Goal: Entertainment & Leisure: Consume media (video, audio)

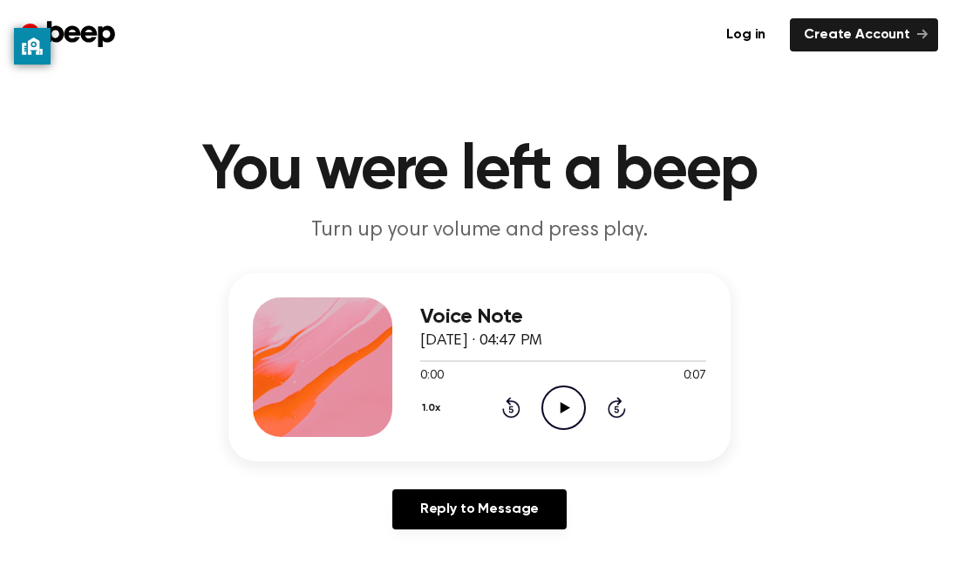
click at [551, 400] on icon "Play Audio" at bounding box center [563, 407] width 44 height 44
click at [556, 398] on icon "Play Audio" at bounding box center [563, 407] width 44 height 44
click at [552, 399] on icon "Play Audio" at bounding box center [563, 407] width 44 height 44
click at [555, 398] on icon "Play Audio" at bounding box center [563, 407] width 44 height 44
click at [555, 396] on icon "Pause Audio" at bounding box center [563, 407] width 44 height 44
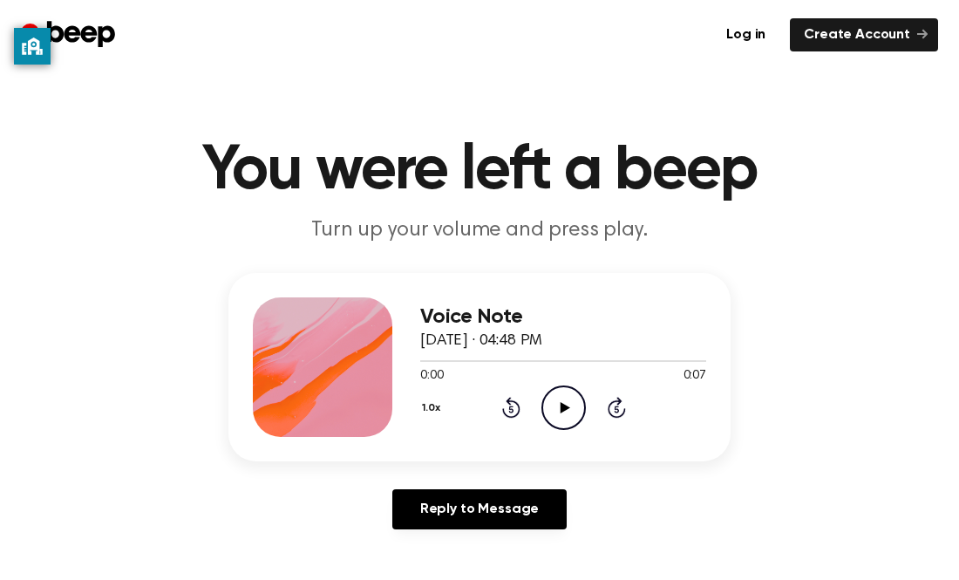
click at [569, 408] on icon "Play Audio" at bounding box center [563, 407] width 44 height 44
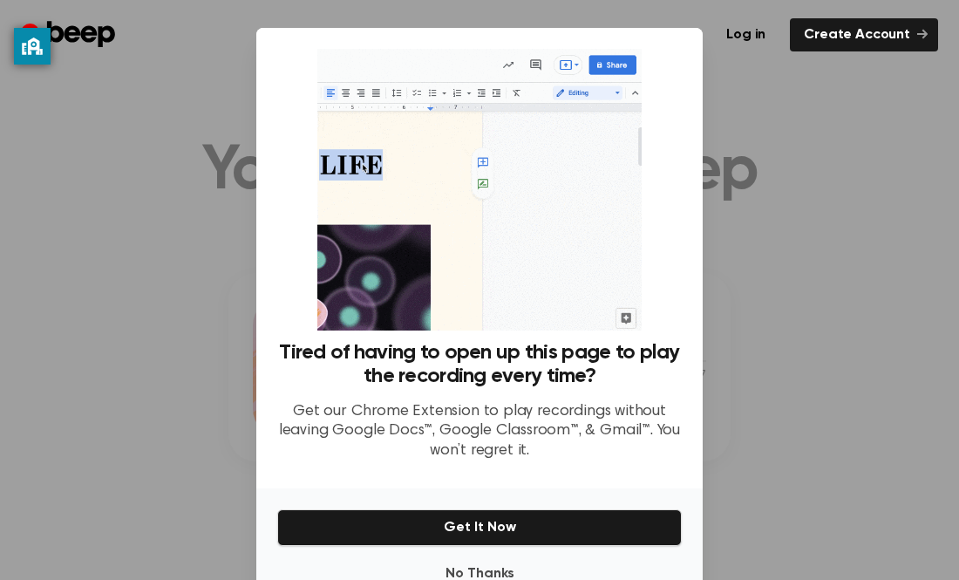
click at [892, 187] on div at bounding box center [479, 290] width 959 height 580
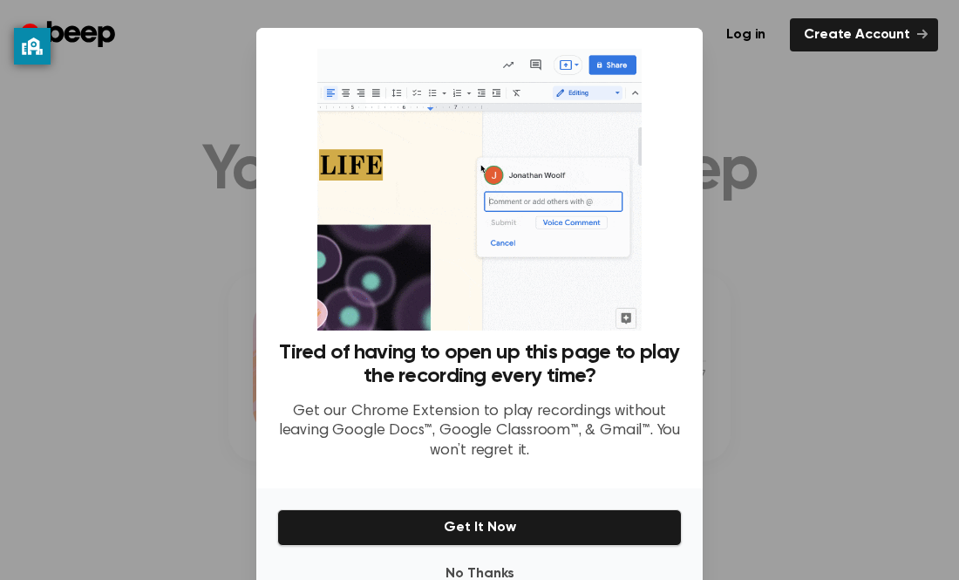
click at [760, 276] on div at bounding box center [479, 290] width 959 height 580
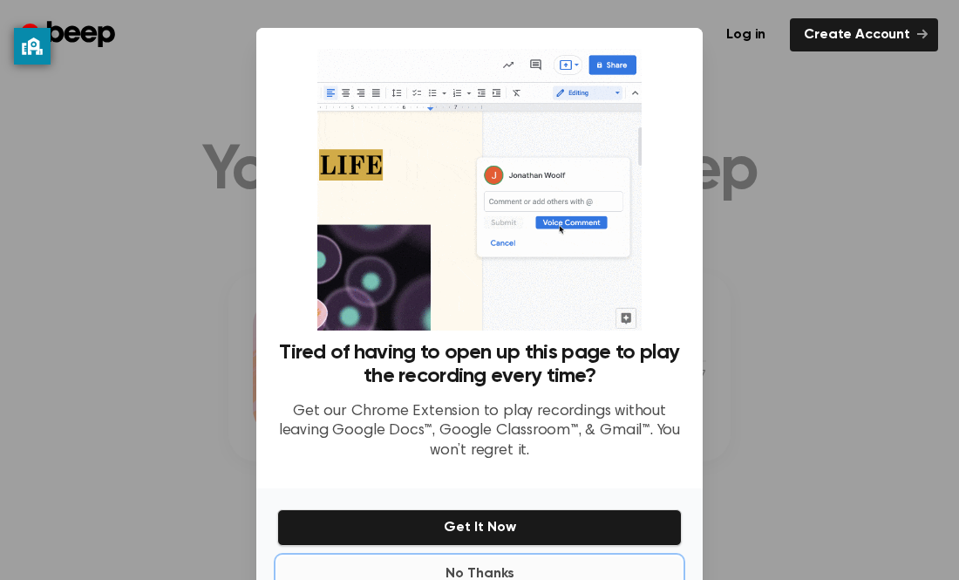
click at [495, 570] on button "No Thanks" at bounding box center [479, 573] width 405 height 35
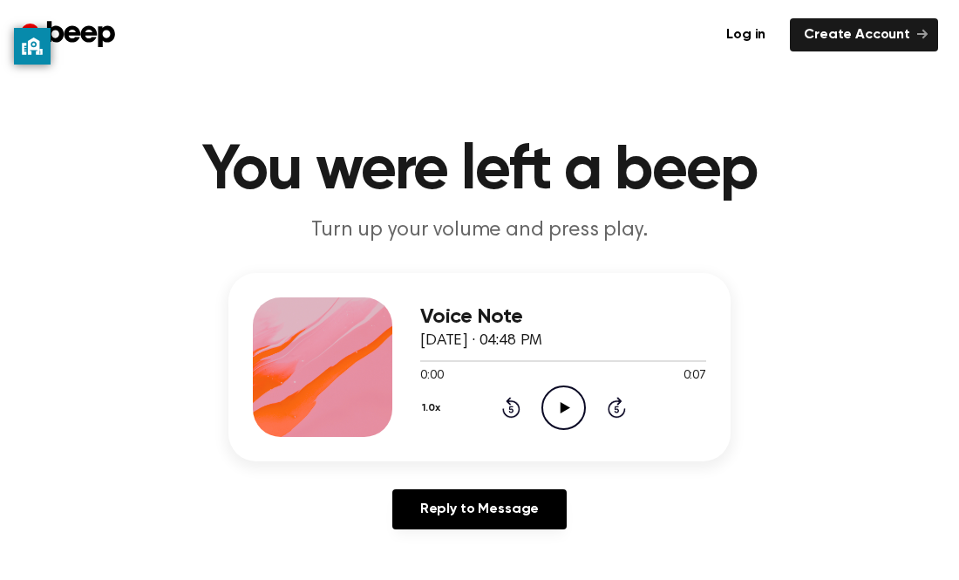
click at [556, 398] on icon "Play Audio" at bounding box center [563, 407] width 44 height 44
click at [573, 410] on icon "Play Audio" at bounding box center [563, 407] width 44 height 44
click at [548, 399] on icon "Play Audio" at bounding box center [563, 407] width 44 height 44
click at [554, 402] on icon "Play Audio" at bounding box center [563, 407] width 44 height 44
click at [561, 405] on icon at bounding box center [565, 407] width 10 height 11
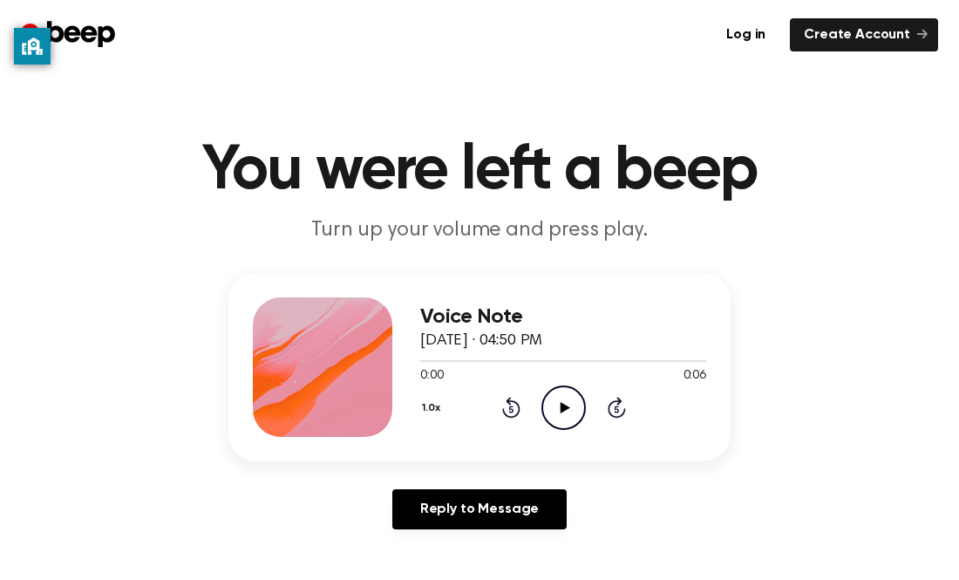
click at [562, 386] on icon "Play Audio" at bounding box center [563, 407] width 44 height 44
click at [569, 412] on icon "Play Audio" at bounding box center [563, 407] width 44 height 44
click at [572, 411] on icon "Pause Audio" at bounding box center [563, 407] width 44 height 44
click at [572, 411] on icon "Play Audio" at bounding box center [563, 407] width 44 height 44
click at [571, 411] on icon "Pause Audio" at bounding box center [563, 407] width 44 height 44
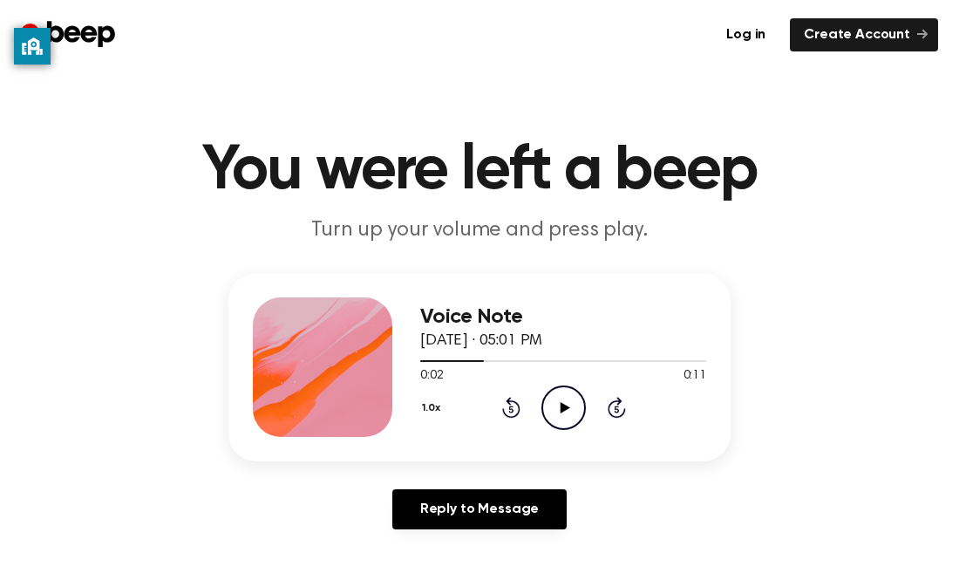
click at [571, 411] on icon "Play Audio" at bounding box center [563, 407] width 44 height 44
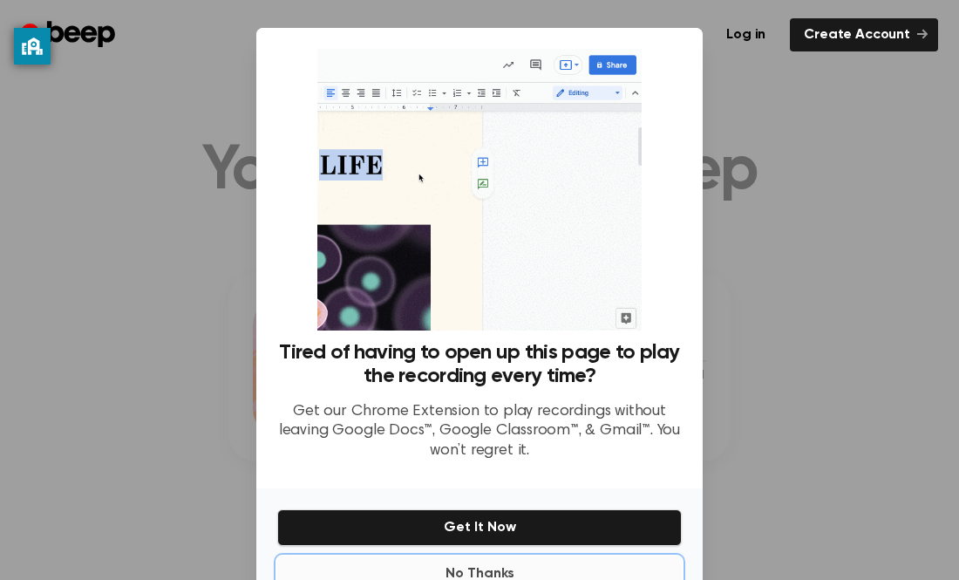
click at [397, 561] on button "No Thanks" at bounding box center [479, 573] width 405 height 35
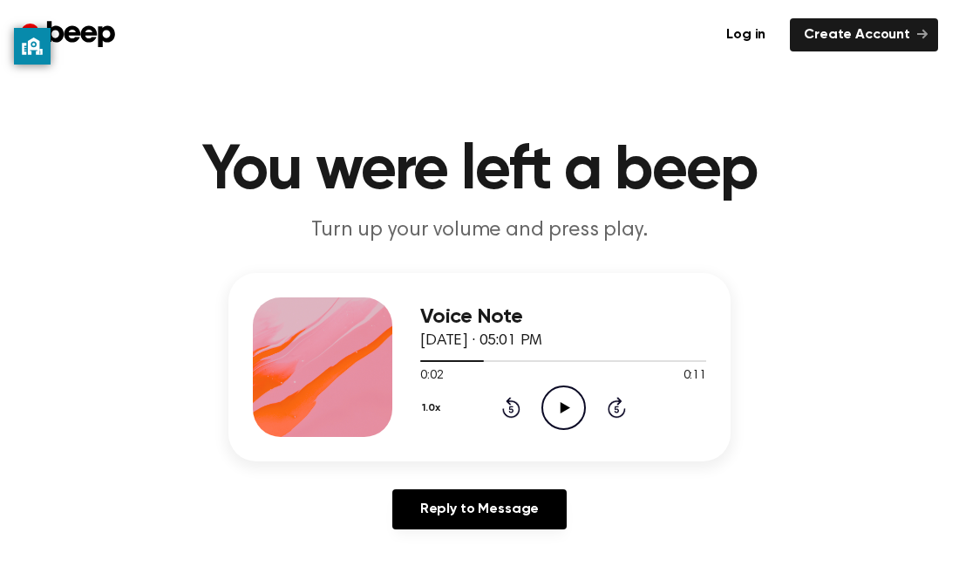
click at [556, 402] on icon "Play Audio" at bounding box center [563, 407] width 44 height 44
click at [573, 398] on icon "Play Audio" at bounding box center [563, 407] width 44 height 44
click at [572, 398] on icon "Play Audio" at bounding box center [563, 407] width 44 height 44
click at [548, 407] on icon "Play Audio" at bounding box center [563, 407] width 44 height 44
click at [569, 410] on icon "Pause Audio" at bounding box center [563, 407] width 44 height 44
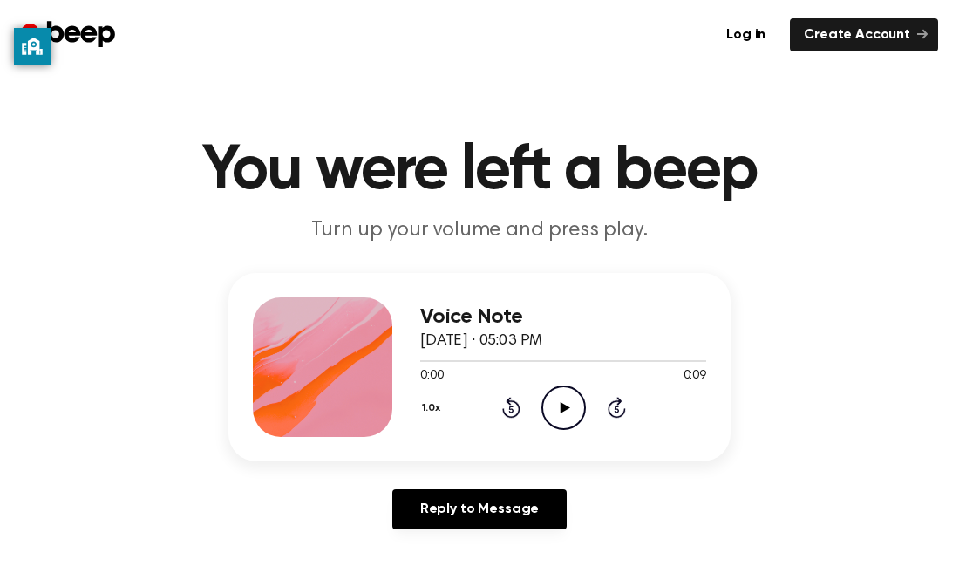
click at [574, 412] on icon "Play Audio" at bounding box center [563, 407] width 44 height 44
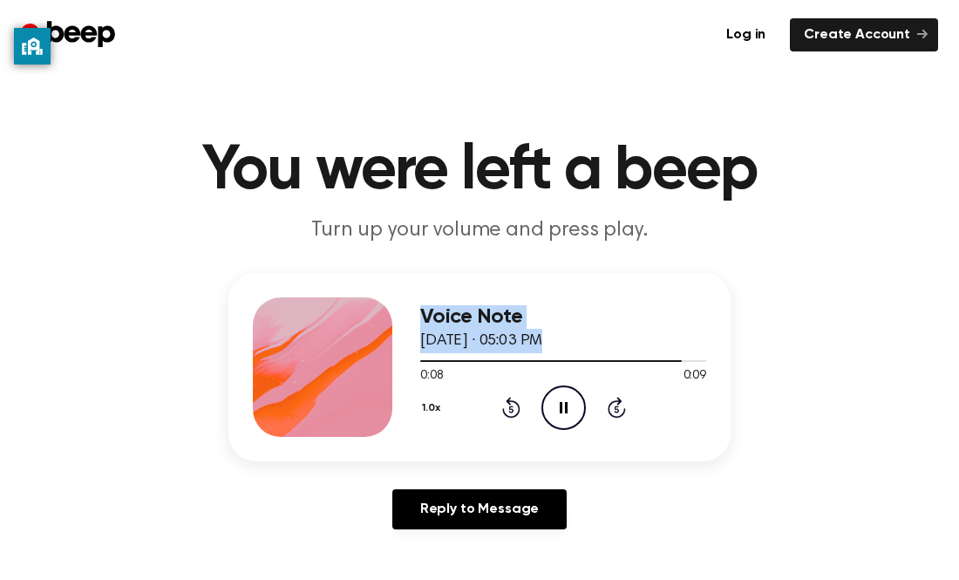
drag, startPoint x: 644, startPoint y: 358, endPoint x: 403, endPoint y: 365, distance: 241.6
click at [403, 365] on div "Voice Note August 23, 2023 · 05:03 PM 0:08 0:09 Your browser does not support t…" at bounding box center [479, 367] width 502 height 188
click at [419, 360] on div "Voice Note August 23, 2023 · 05:03 PM 0:09 0:09 Your browser does not support t…" at bounding box center [479, 367] width 502 height 188
click at [569, 410] on icon "Play Audio" at bounding box center [563, 407] width 44 height 44
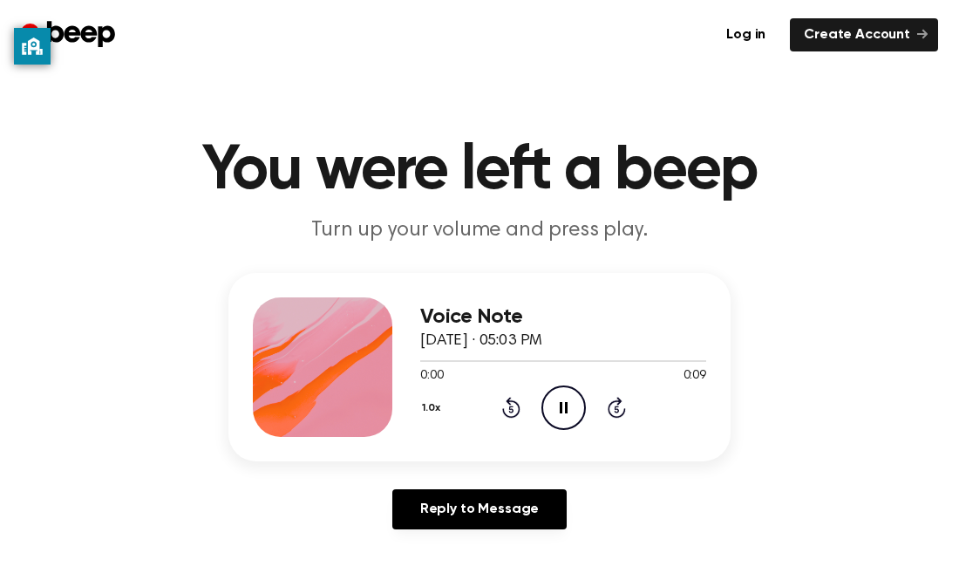
click at [556, 400] on icon "Pause Audio" at bounding box center [563, 407] width 44 height 44
click at [557, 400] on icon "Play Audio" at bounding box center [563, 407] width 44 height 44
click at [555, 403] on icon "Play Audio" at bounding box center [563, 407] width 44 height 44
click at [565, 403] on icon "Play Audio" at bounding box center [563, 407] width 44 height 44
click at [558, 395] on icon "Pause Audio" at bounding box center [563, 407] width 44 height 44
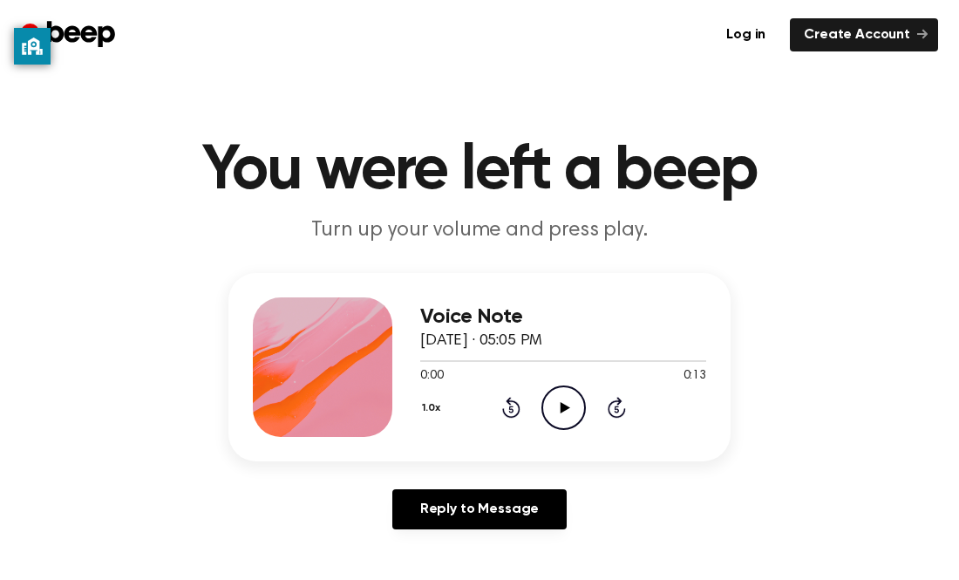
click at [580, 408] on icon "Play Audio" at bounding box center [563, 407] width 44 height 44
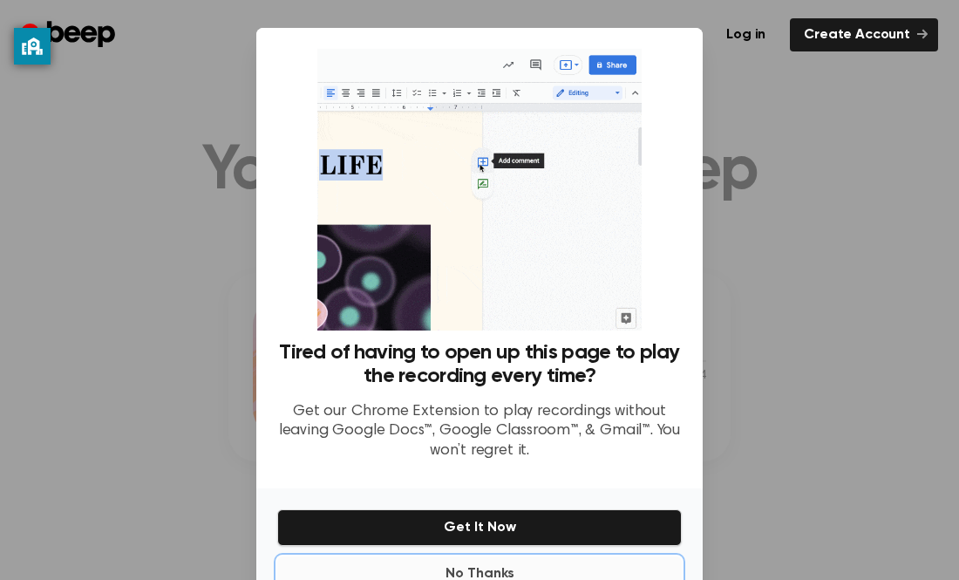
click at [447, 569] on button "No Thanks" at bounding box center [479, 573] width 405 height 35
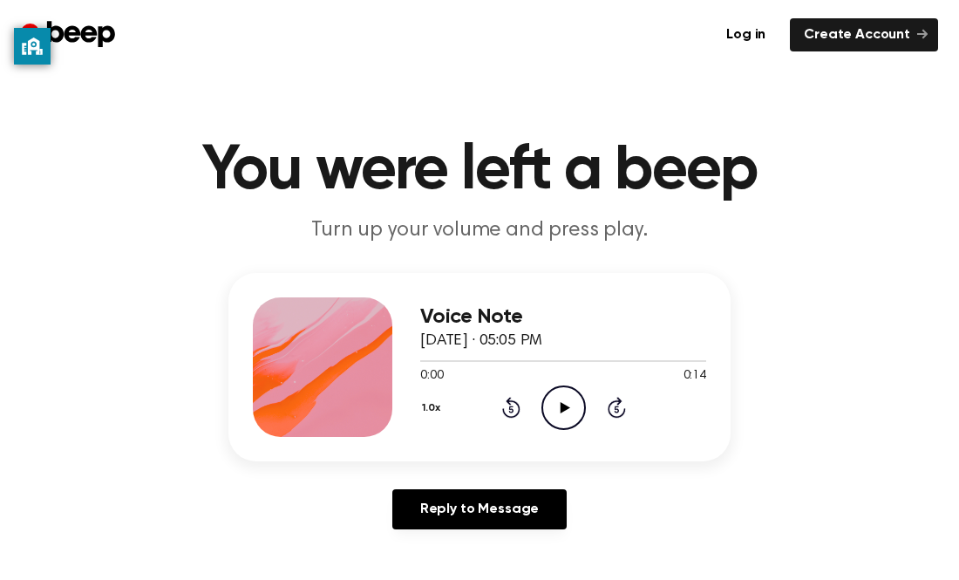
click at [563, 405] on icon at bounding box center [565, 407] width 10 height 11
click at [579, 398] on icon "Play Audio" at bounding box center [563, 407] width 44 height 44
click at [563, 428] on circle at bounding box center [563, 407] width 43 height 43
click at [555, 407] on icon "Play Audio" at bounding box center [563, 407] width 44 height 44
click at [552, 407] on icon "Pause Audio" at bounding box center [563, 407] width 44 height 44
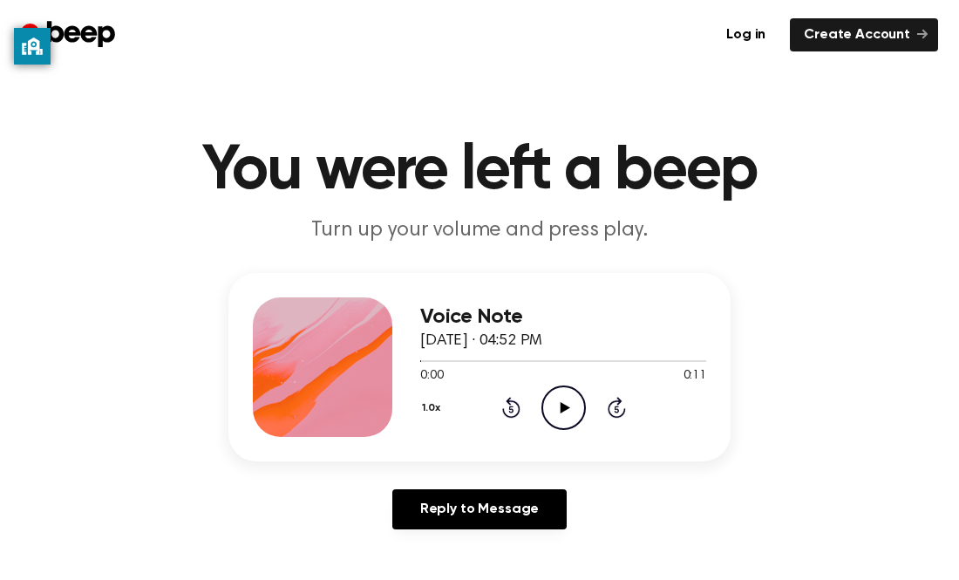
click at [553, 406] on icon "Play Audio" at bounding box center [563, 407] width 44 height 44
click at [558, 407] on icon "Play Audio" at bounding box center [563, 407] width 44 height 44
click at [560, 407] on icon at bounding box center [564, 407] width 8 height 11
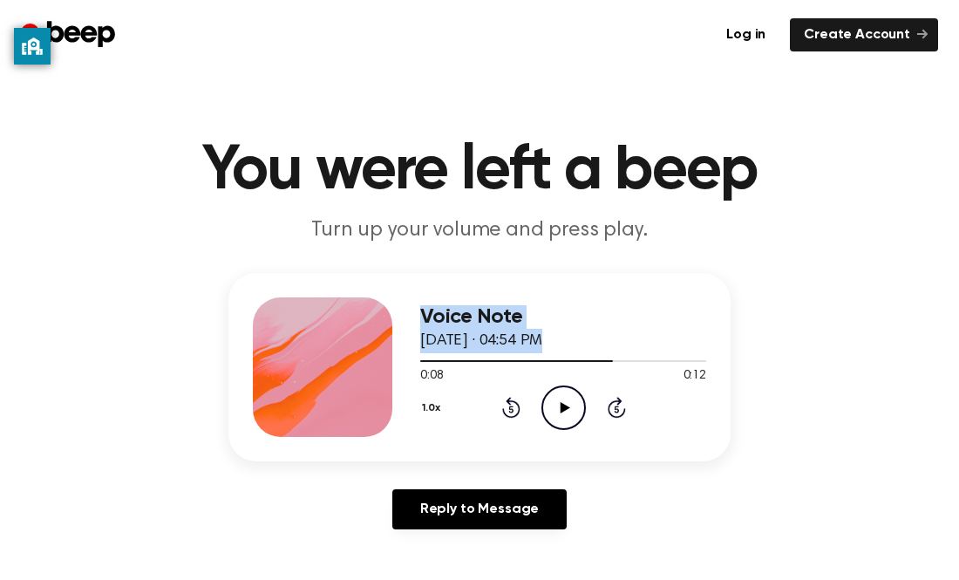
drag, startPoint x: 604, startPoint y: 356, endPoint x: 235, endPoint y: 340, distance: 369.2
click at [235, 340] on div "Voice Note August 23, 2023 · 04:54 PM 0:08 0:12 Your browser does not support t…" at bounding box center [479, 367] width 502 height 188
click at [569, 360] on div at bounding box center [563, 361] width 286 height 2
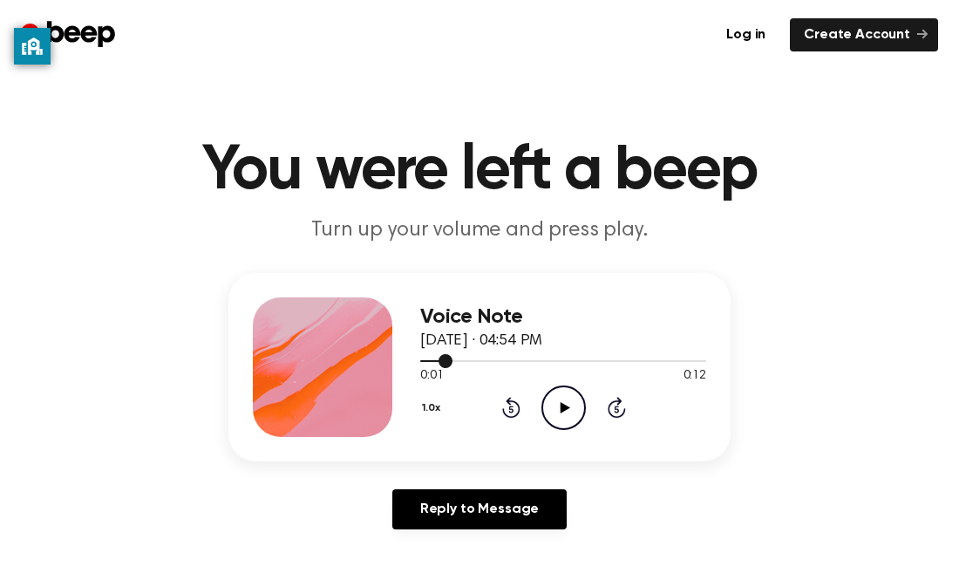
click at [423, 361] on div at bounding box center [436, 361] width 32 height 2
click at [555, 419] on icon "Play Audio" at bounding box center [563, 407] width 44 height 44
click at [562, 427] on circle at bounding box center [563, 407] width 43 height 43
click at [553, 417] on icon "Play Audio" at bounding box center [563, 407] width 44 height 44
click at [435, 396] on button "1.0x" at bounding box center [433, 408] width 27 height 30
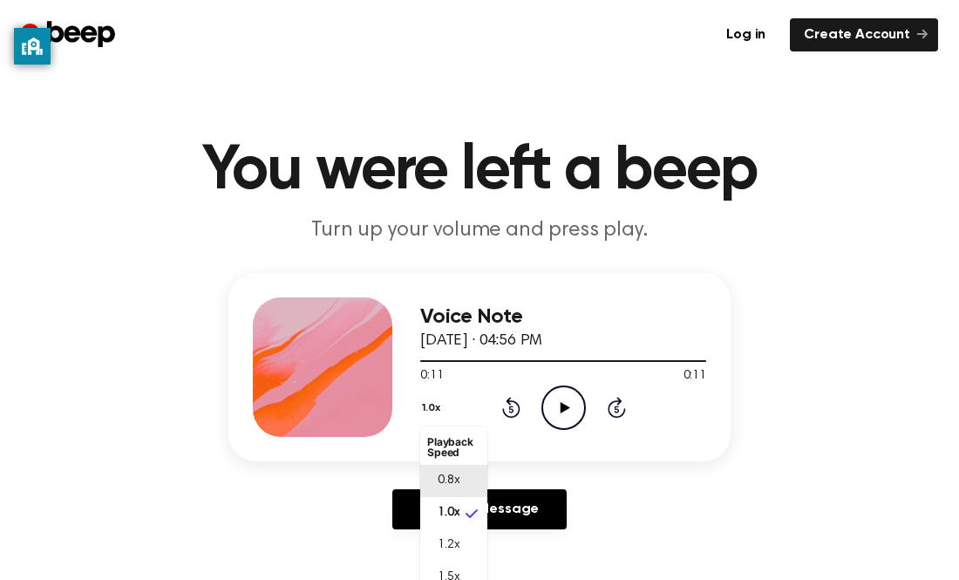
click at [457, 484] on span "0.8x" at bounding box center [449, 481] width 22 height 18
click at [572, 420] on icon "Play Audio" at bounding box center [563, 407] width 44 height 44
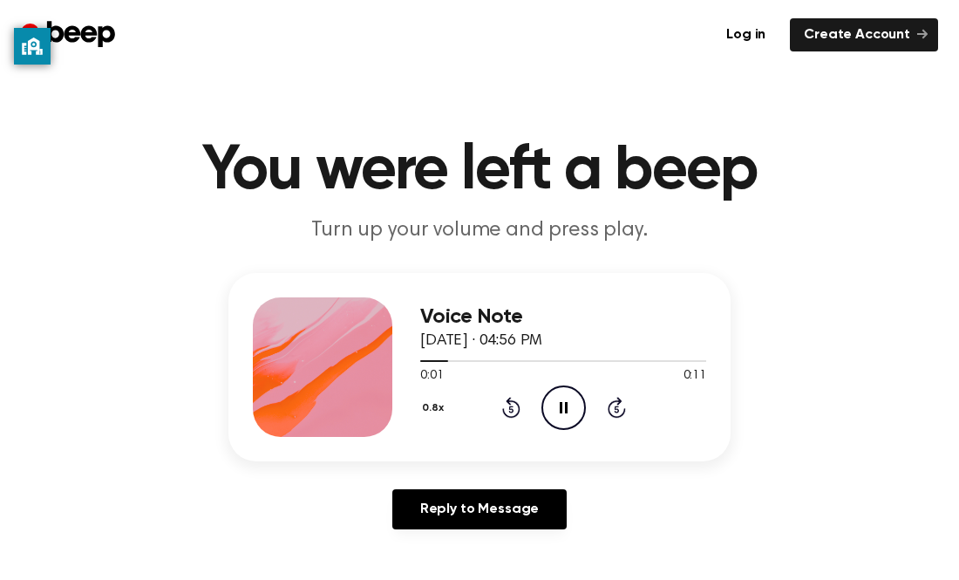
click at [432, 400] on button "0.8x" at bounding box center [435, 408] width 31 height 30
click at [461, 520] on li "1.0x" at bounding box center [453, 513] width 67 height 32
click at [562, 402] on icon "Pause Audio" at bounding box center [563, 407] width 44 height 44
click at [555, 392] on icon "Play Audio" at bounding box center [563, 407] width 44 height 44
click at [432, 410] on button "1.0x" at bounding box center [433, 408] width 27 height 30
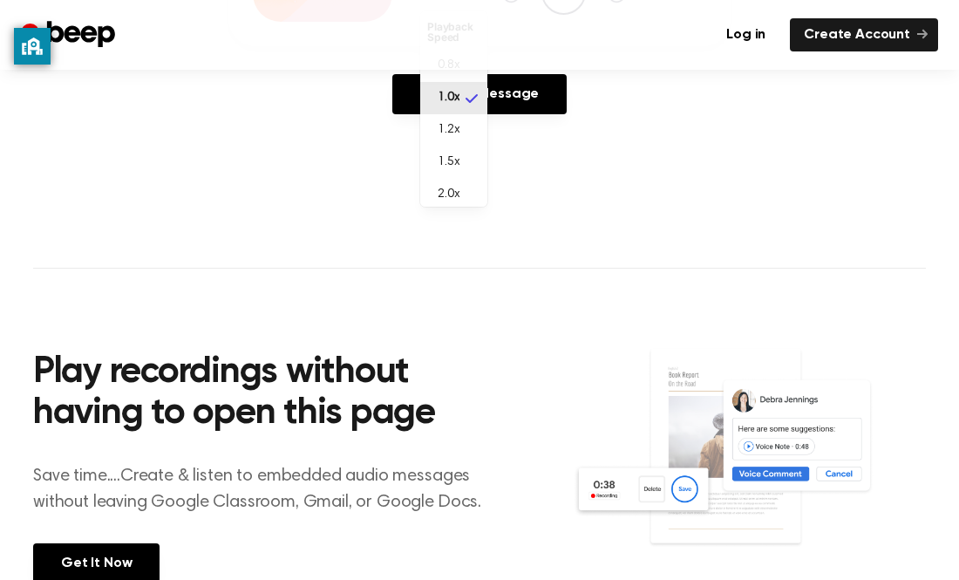
click at [467, 195] on li "2.0x" at bounding box center [453, 195] width 67 height 32
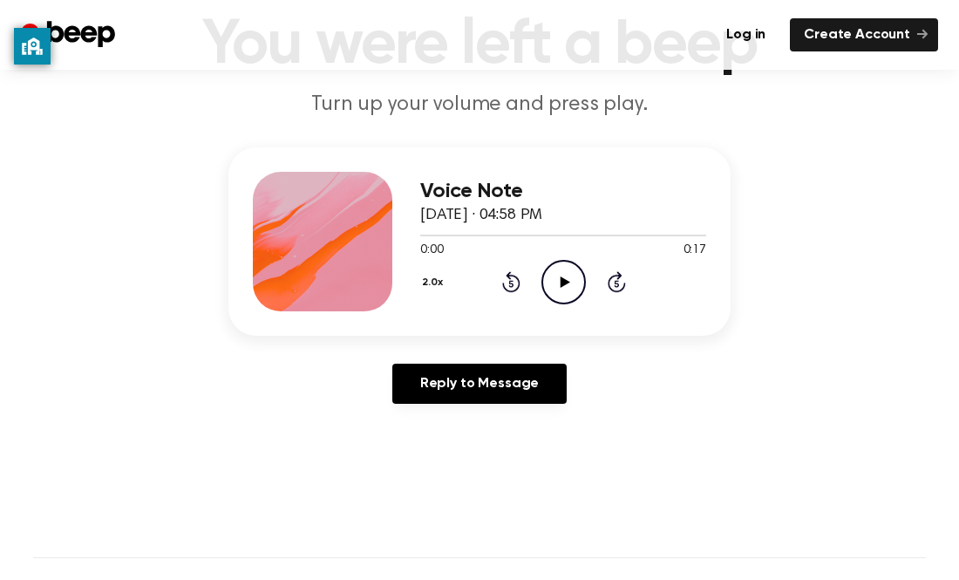
scroll to position [125, 0]
click at [580, 281] on icon "Play Audio" at bounding box center [563, 283] width 44 height 44
click at [442, 283] on button "2.0x" at bounding box center [435, 284] width 30 height 30
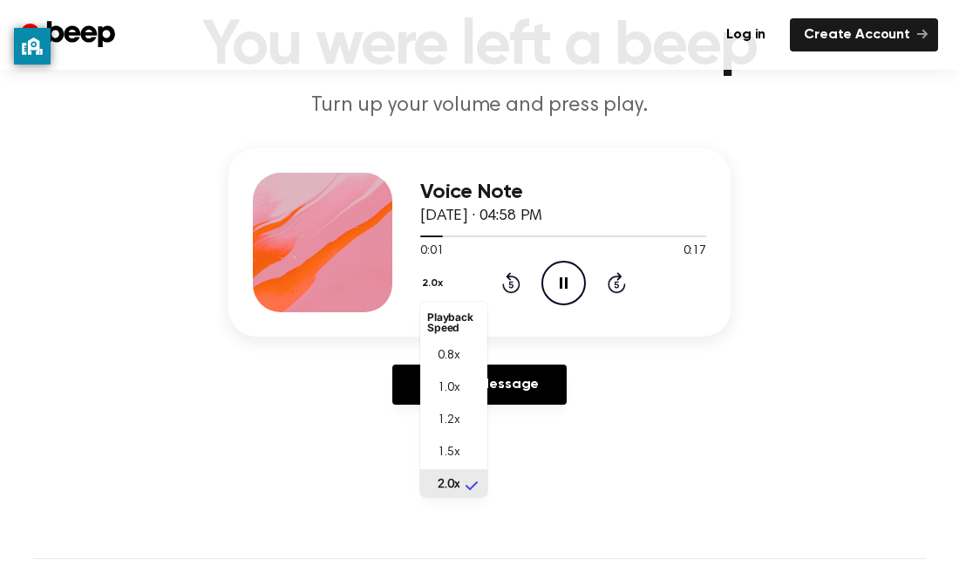
scroll to position [4, 0]
click at [457, 379] on span "1.0x" at bounding box center [449, 384] width 22 height 18
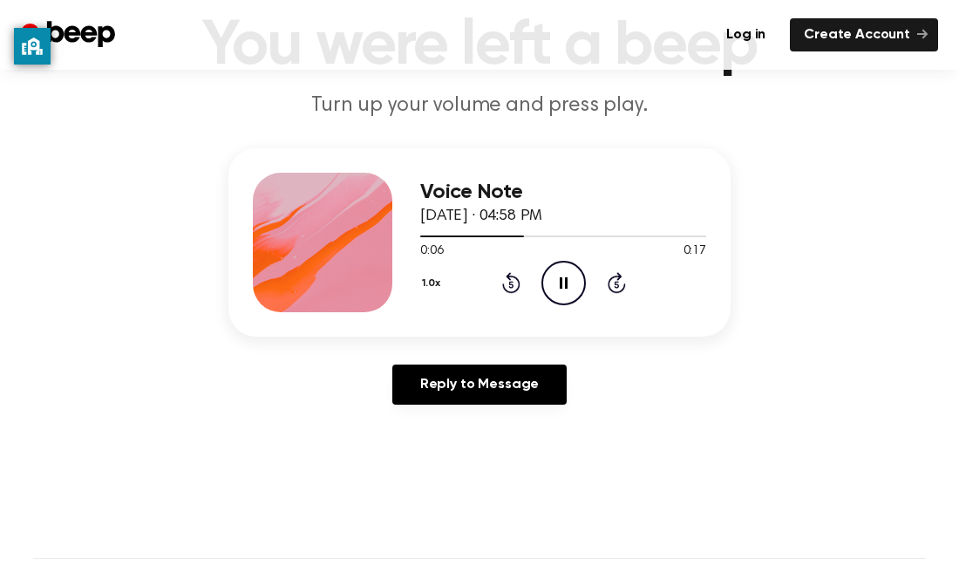
click at [521, 238] on span at bounding box center [517, 236] width 14 height 14
click at [562, 269] on icon "Play Audio" at bounding box center [563, 283] width 44 height 44
click at [552, 275] on icon "Play Audio" at bounding box center [563, 283] width 44 height 44
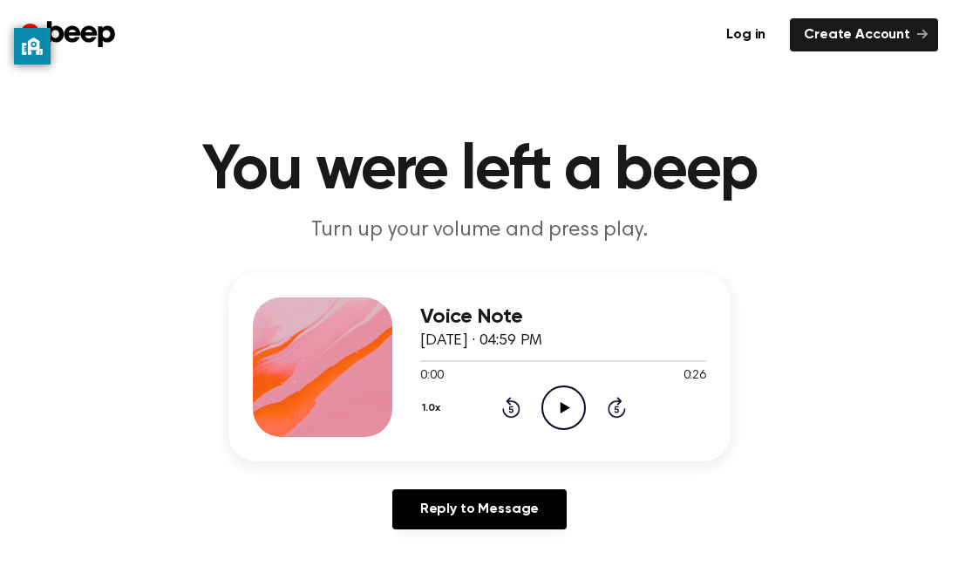
click at [560, 405] on icon at bounding box center [565, 407] width 10 height 11
click at [576, 405] on icon "Play Audio" at bounding box center [563, 407] width 44 height 44
